Goal: Task Accomplishment & Management: Manage account settings

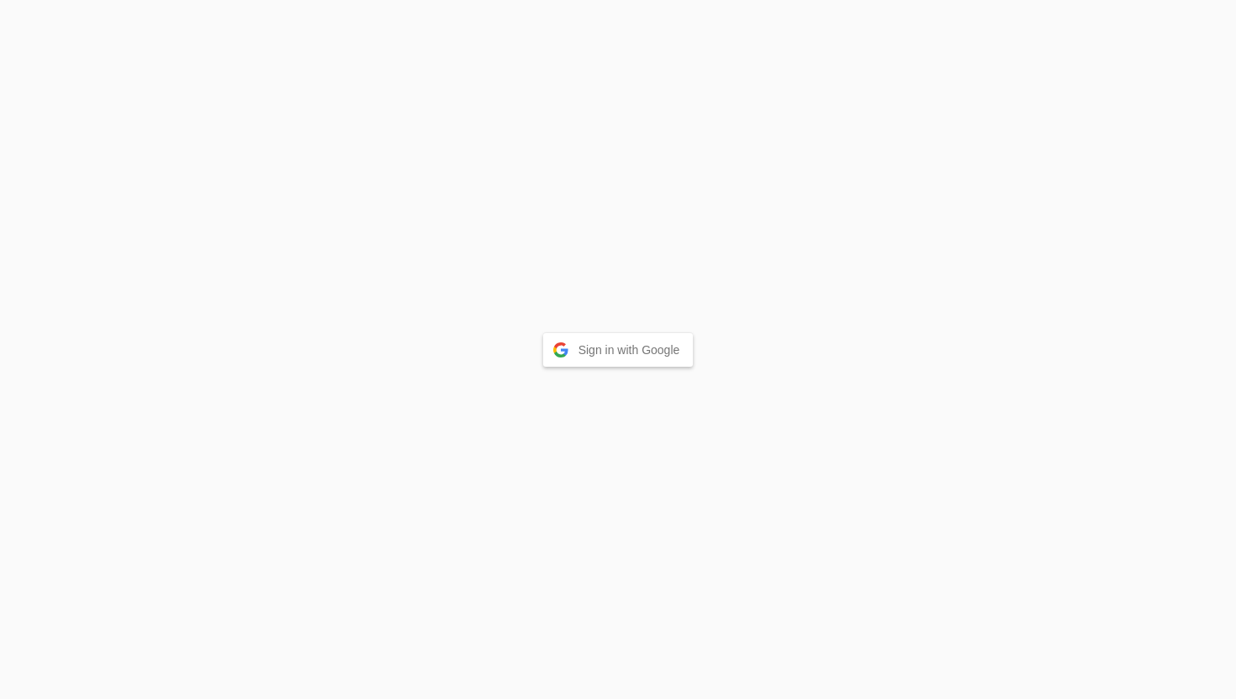
click at [645, 355] on button "Sign in with Google" at bounding box center [618, 350] width 150 height 34
